Goal: Task Accomplishment & Management: Manage account settings

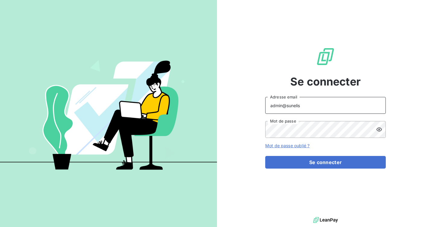
click at [308, 109] on input "admin@sunelis" at bounding box center [325, 105] width 120 height 17
type input "admin@sonatelfixe"
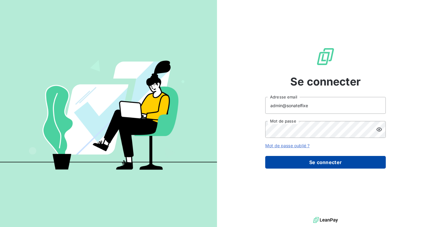
click at [315, 162] on button "Se connecter" at bounding box center [325, 162] width 120 height 13
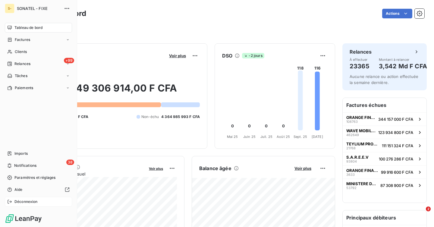
click at [25, 202] on span "Déconnexion" at bounding box center [25, 201] width 23 height 5
